Goal: Use online tool/utility: Utilize a website feature to perform a specific function

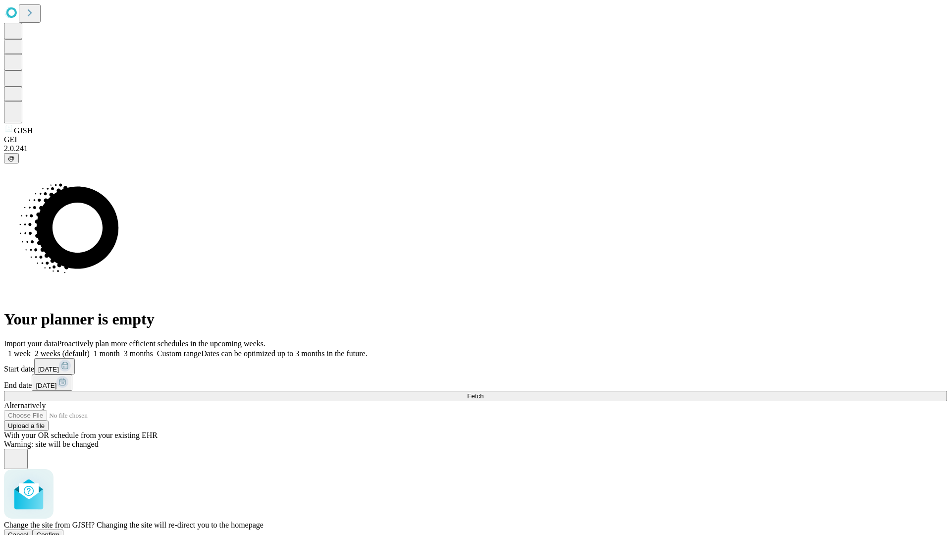
click at [60, 531] on span "Confirm" at bounding box center [48, 534] width 23 height 7
click at [90, 349] on label "2 weeks (default)" at bounding box center [60, 353] width 59 height 8
click at [483, 392] on span "Fetch" at bounding box center [475, 395] width 16 height 7
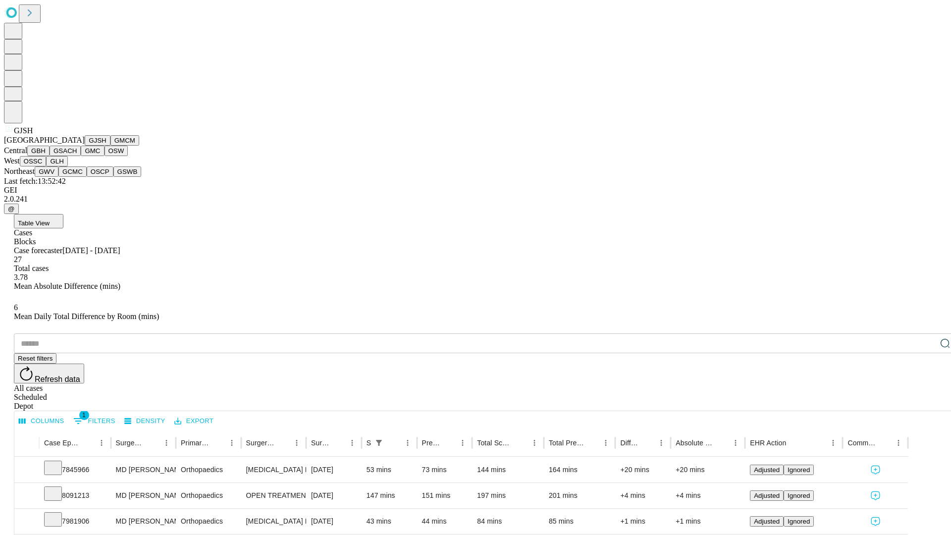
click at [110, 146] on button "GMCM" at bounding box center [124, 140] width 29 height 10
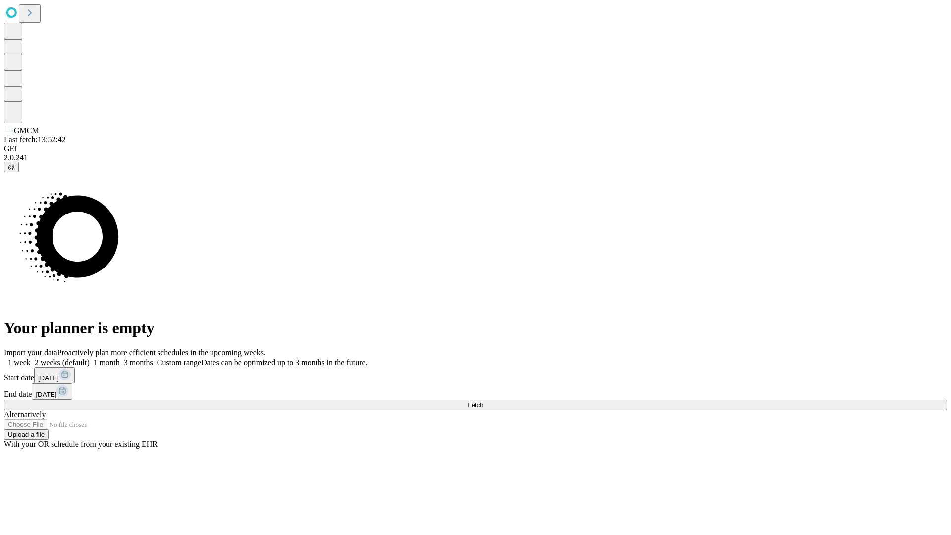
click at [90, 358] on label "2 weeks (default)" at bounding box center [60, 362] width 59 height 8
click at [483, 401] on span "Fetch" at bounding box center [475, 404] width 16 height 7
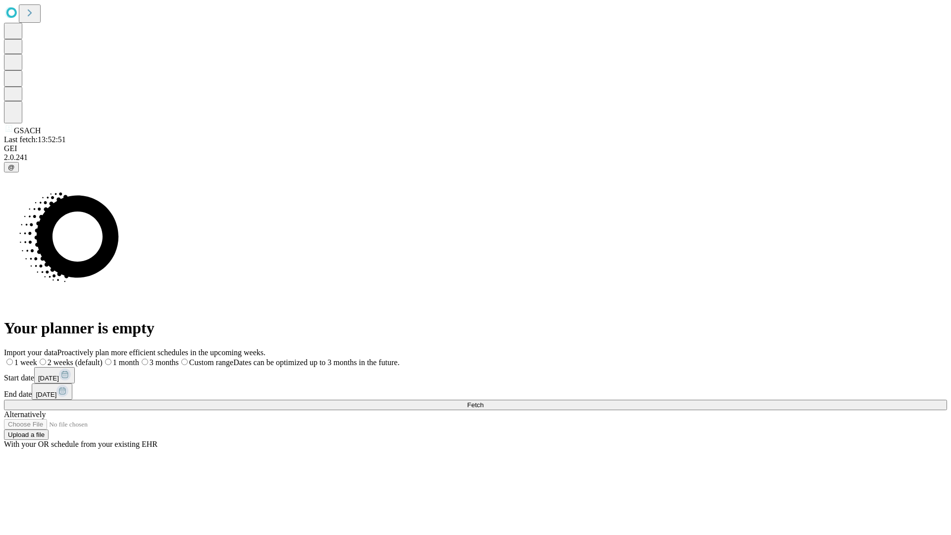
click at [102, 358] on label "2 weeks (default)" at bounding box center [69, 362] width 65 height 8
click at [483, 401] on span "Fetch" at bounding box center [475, 404] width 16 height 7
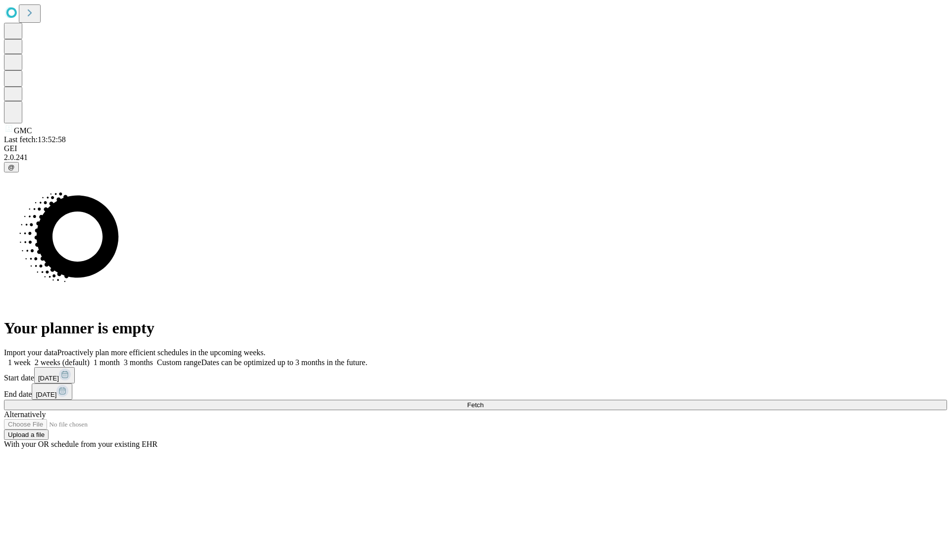
click at [90, 358] on label "2 weeks (default)" at bounding box center [60, 362] width 59 height 8
click at [483, 401] on span "Fetch" at bounding box center [475, 404] width 16 height 7
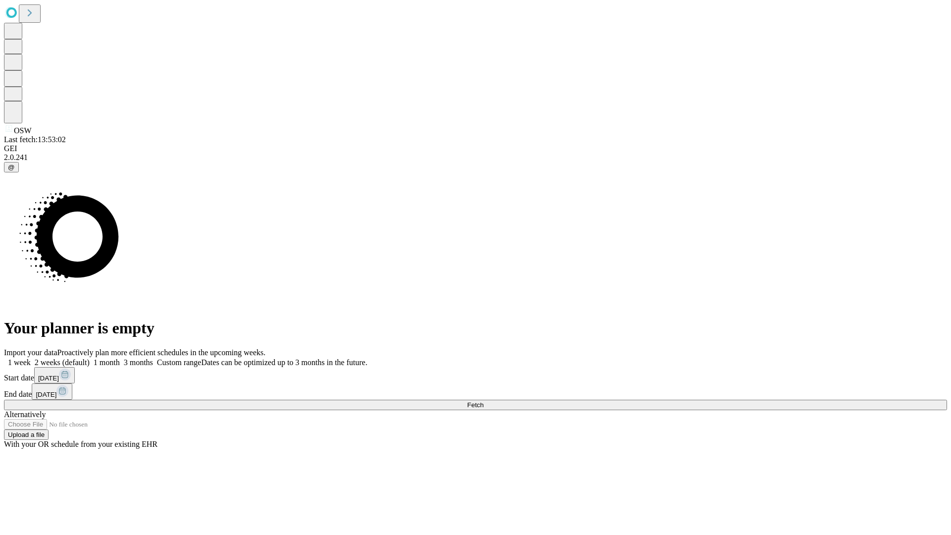
click at [90, 358] on label "2 weeks (default)" at bounding box center [60, 362] width 59 height 8
click at [483, 401] on span "Fetch" at bounding box center [475, 404] width 16 height 7
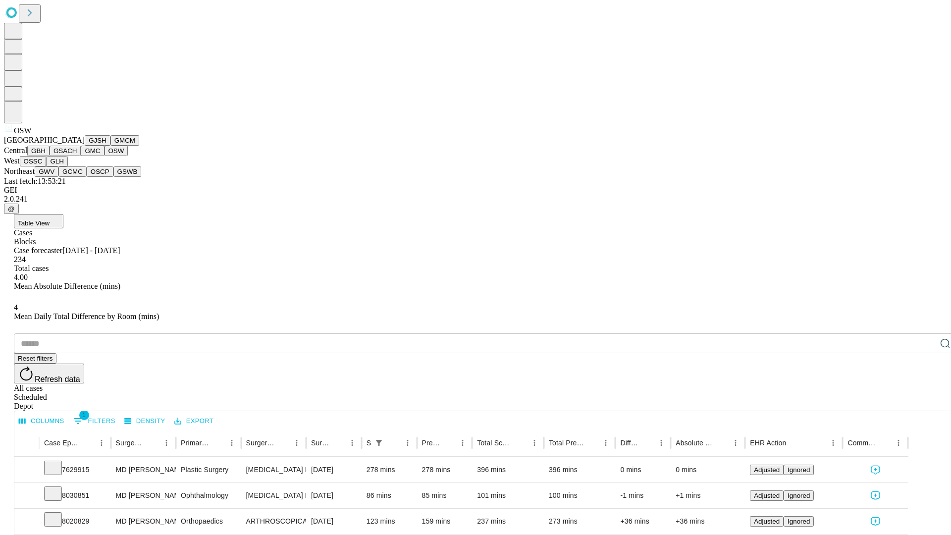
click at [47, 166] on button "OSSC" at bounding box center [33, 161] width 27 height 10
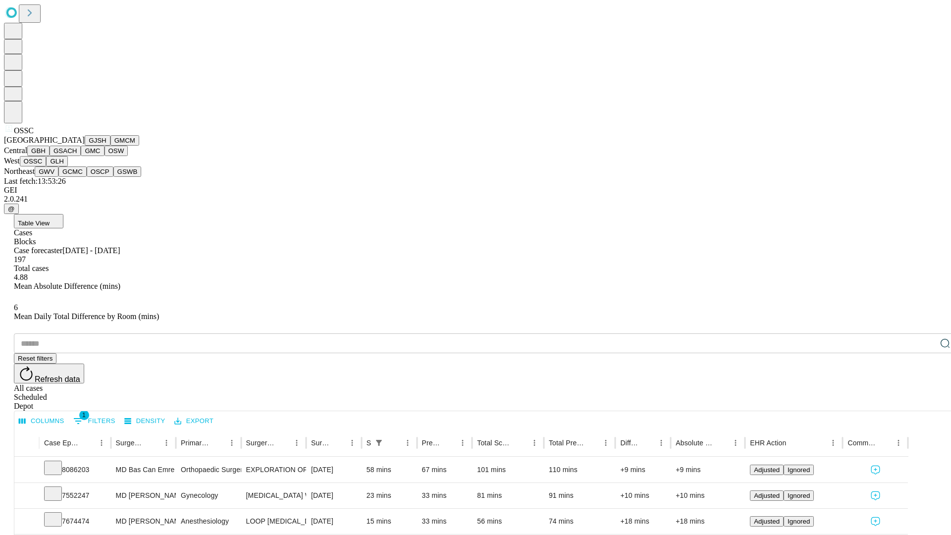
click at [67, 166] on button "GLH" at bounding box center [56, 161] width 21 height 10
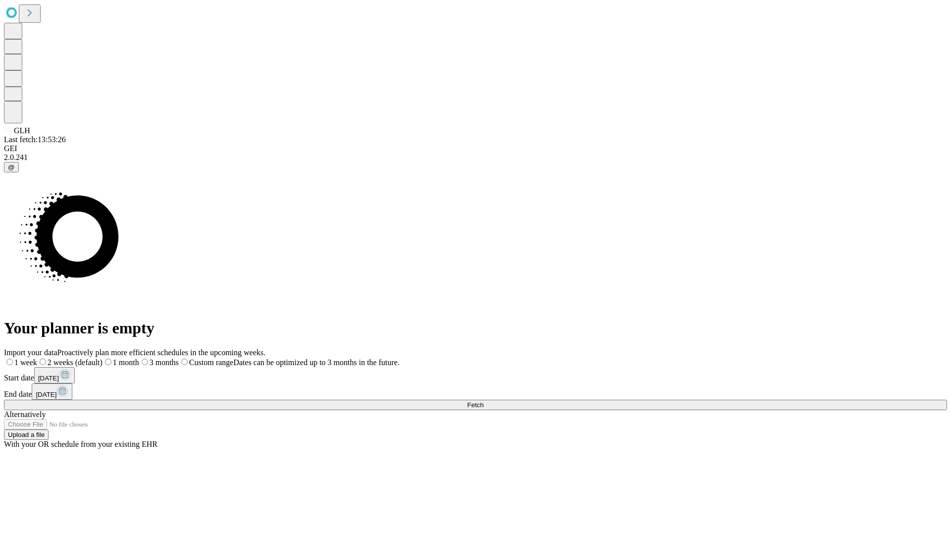
click at [102, 358] on label "2 weeks (default)" at bounding box center [69, 362] width 65 height 8
click at [483, 401] on span "Fetch" at bounding box center [475, 404] width 16 height 7
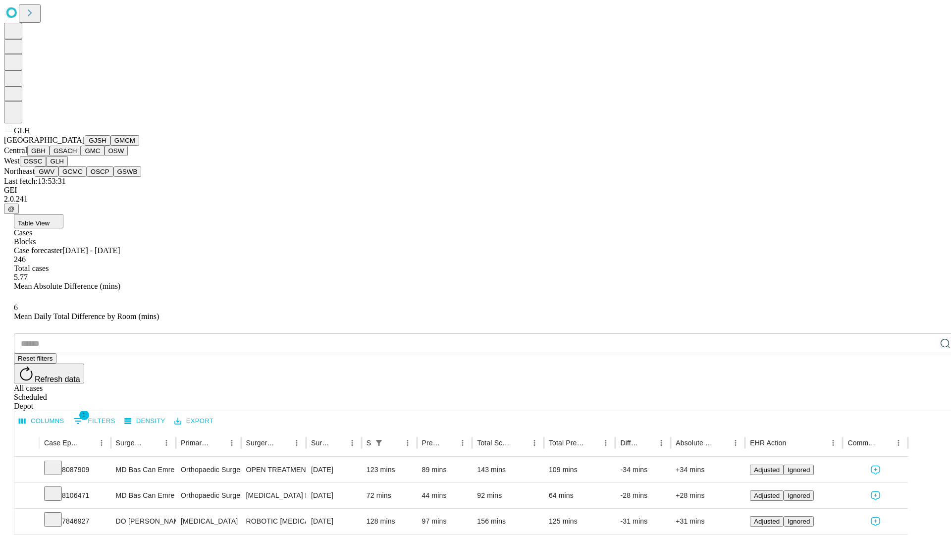
click at [58, 177] on button "GWV" at bounding box center [47, 171] width 24 height 10
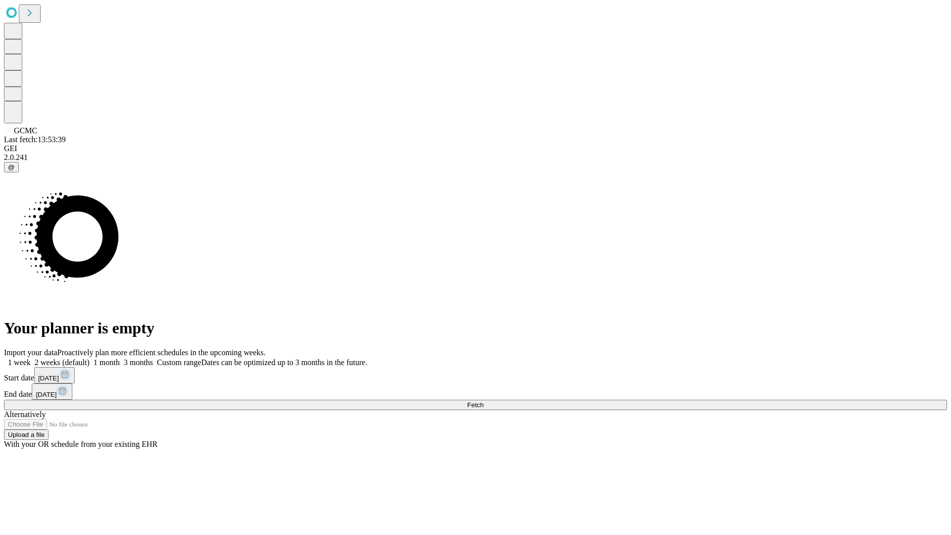
click at [483, 401] on span "Fetch" at bounding box center [475, 404] width 16 height 7
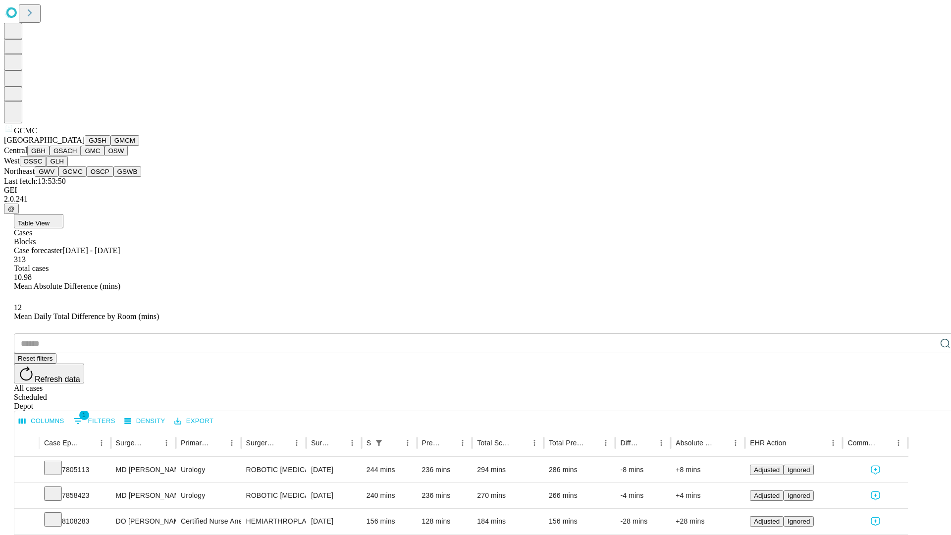
click at [87, 177] on button "OSCP" at bounding box center [100, 171] width 27 height 10
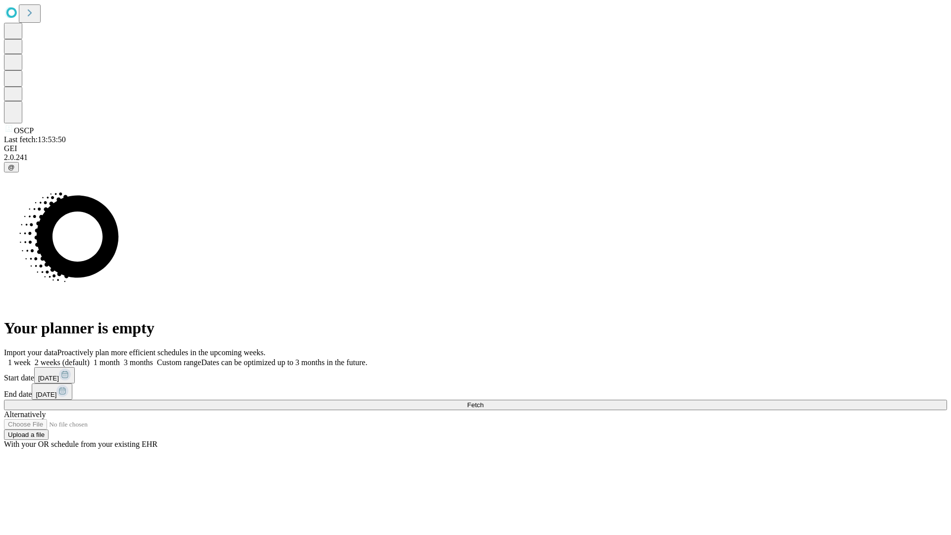
click at [90, 358] on label "2 weeks (default)" at bounding box center [60, 362] width 59 height 8
click at [483, 401] on span "Fetch" at bounding box center [475, 404] width 16 height 7
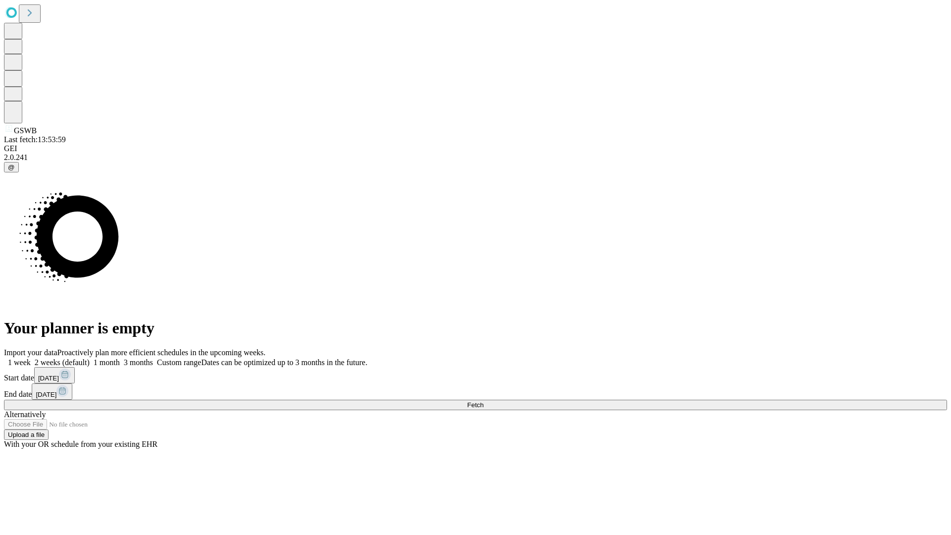
click at [90, 358] on label "2 weeks (default)" at bounding box center [60, 362] width 59 height 8
click at [483, 401] on span "Fetch" at bounding box center [475, 404] width 16 height 7
